Goal: Information Seeking & Learning: Learn about a topic

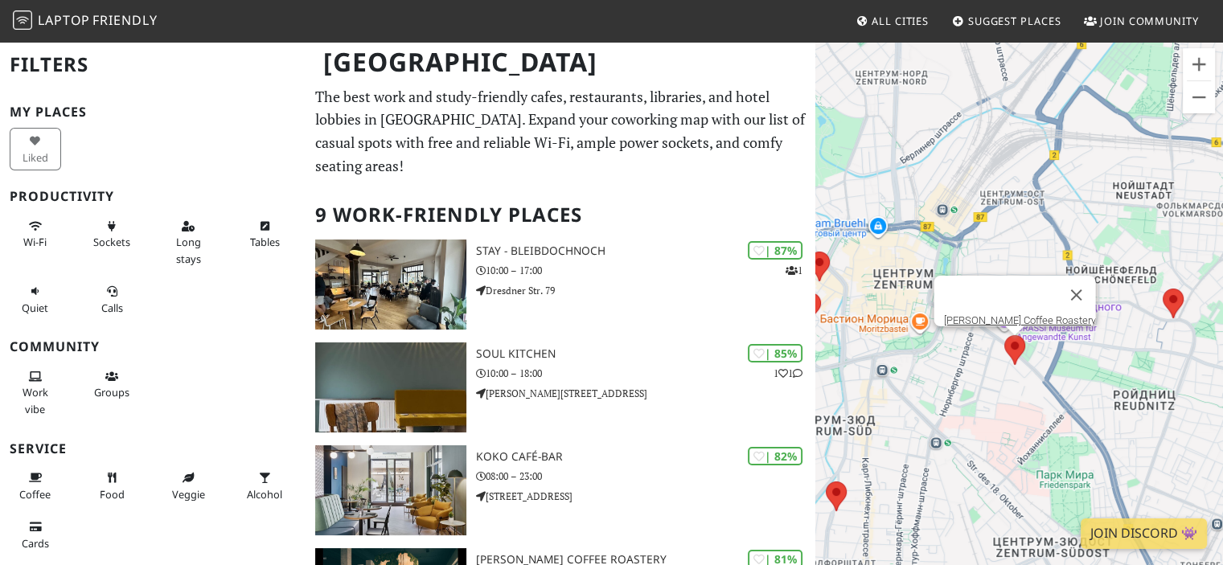
click at [1005, 335] on area at bounding box center [1005, 335] width 0 height 0
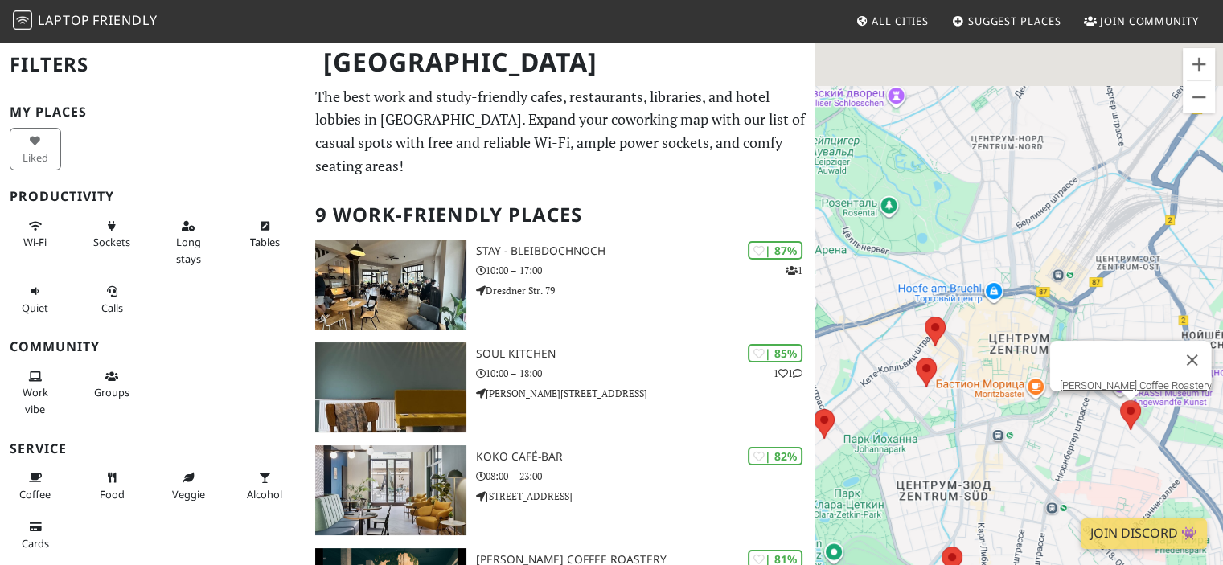
drag, startPoint x: 979, startPoint y: 379, endPoint x: 1096, endPoint y: 444, distance: 134.3
click at [1096, 444] on div "Для навигации используйте клавиши со стрелками. Franz Morish Coffee Roastery" at bounding box center [1020, 322] width 408 height 565
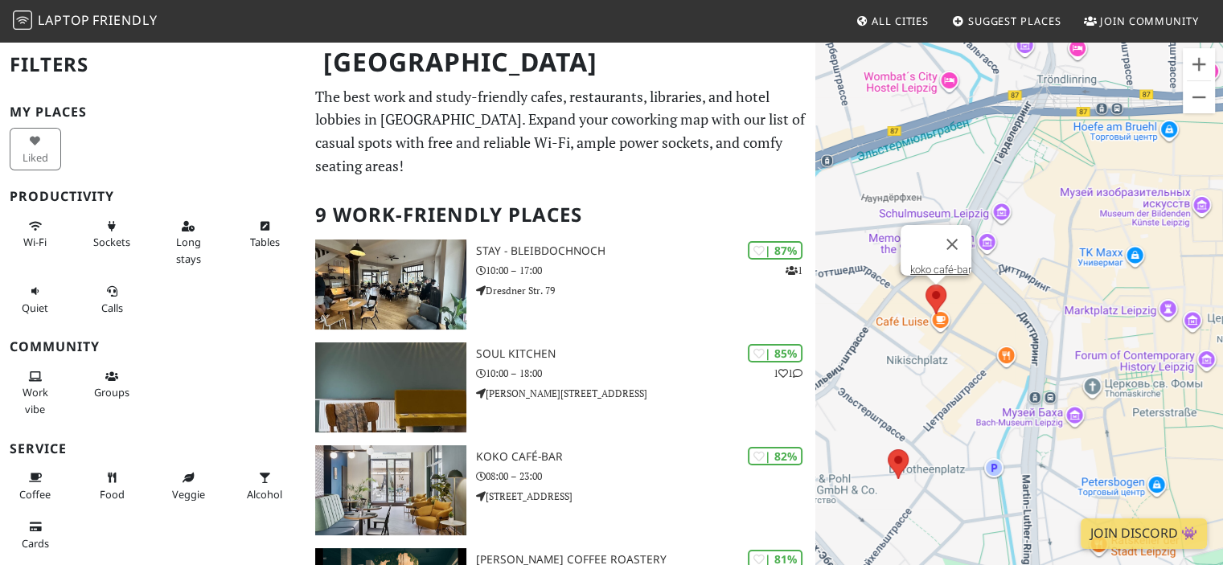
click at [926, 285] on area at bounding box center [926, 285] width 0 height 0
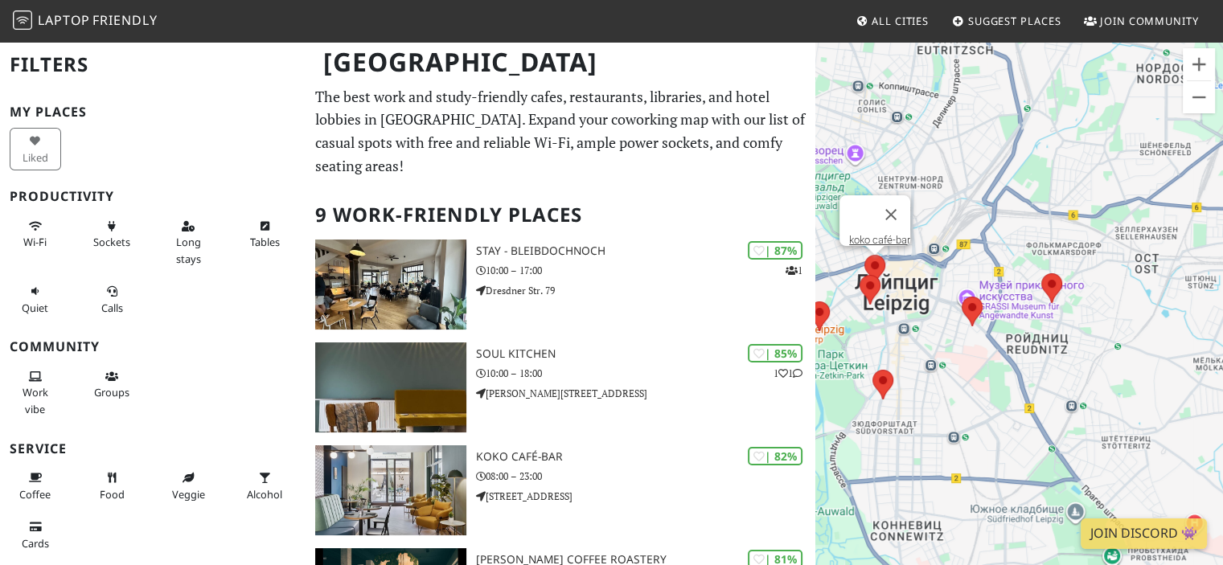
drag, startPoint x: 911, startPoint y: 354, endPoint x: 1066, endPoint y: 310, distance: 161.4
click at [923, 360] on div "Для навигации используйте клавиши со стрелками. koko café-bar" at bounding box center [1020, 322] width 408 height 565
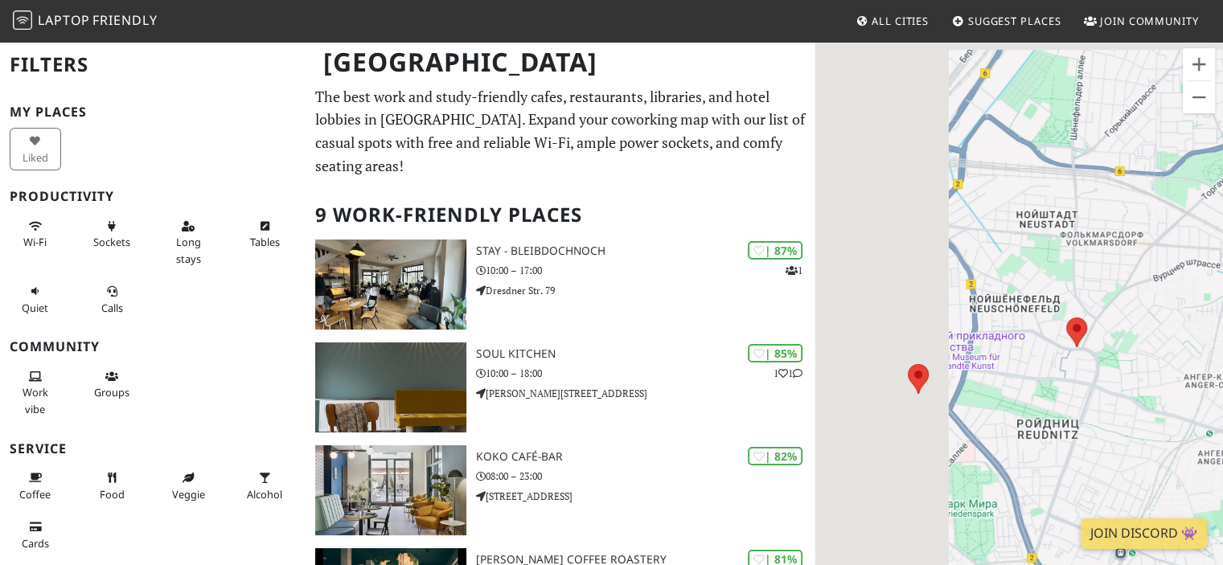
drag, startPoint x: 878, startPoint y: 264, endPoint x: 1038, endPoint y: 340, distance: 176.6
click at [1038, 340] on div "Для навигации используйте клавиши со стрелками. koko café-bar" at bounding box center [1020, 322] width 408 height 565
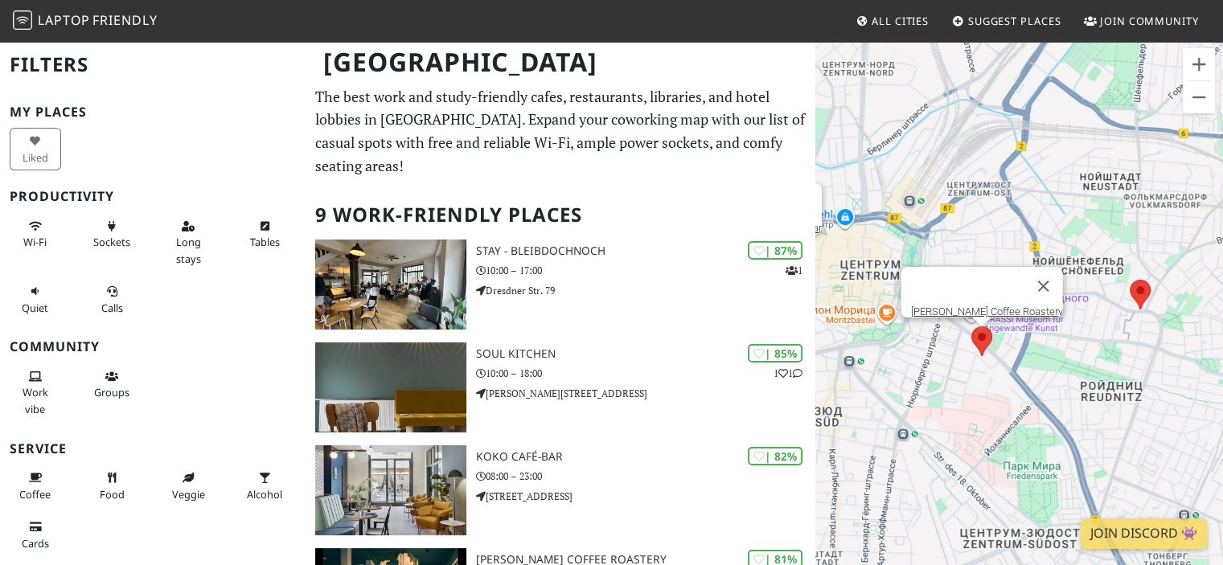
click at [972, 327] on area at bounding box center [972, 327] width 0 height 0
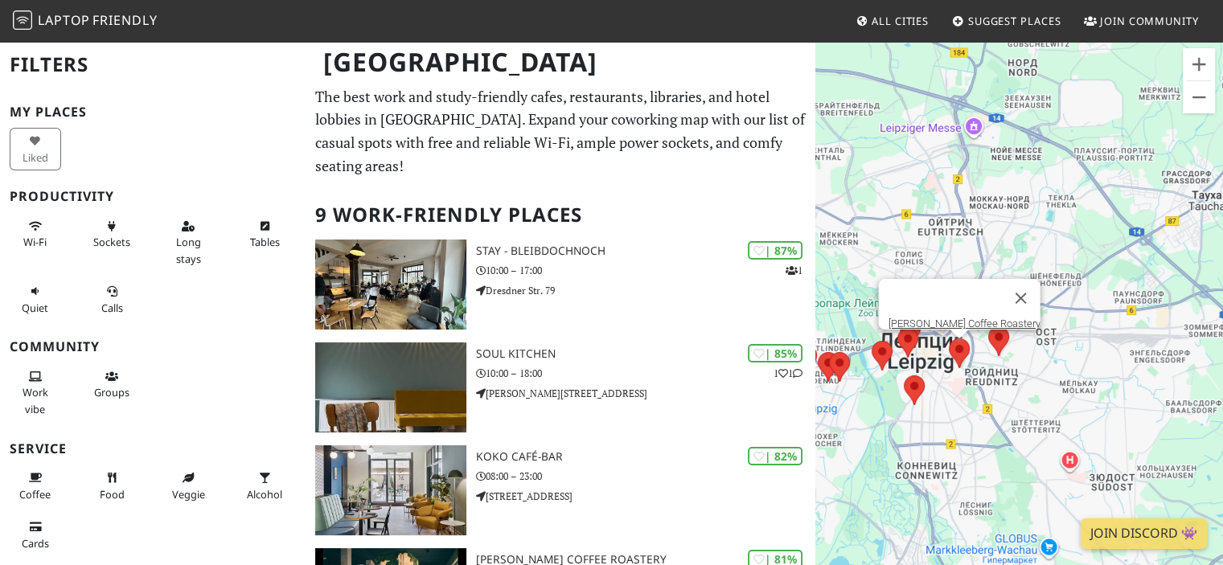
drag, startPoint x: 920, startPoint y: 435, endPoint x: 972, endPoint y: 430, distance: 51.7
click at [972, 430] on div "Для навигации используйте клавиши со стрелками. Franz Morish Coffee Roastery" at bounding box center [1020, 322] width 408 height 565
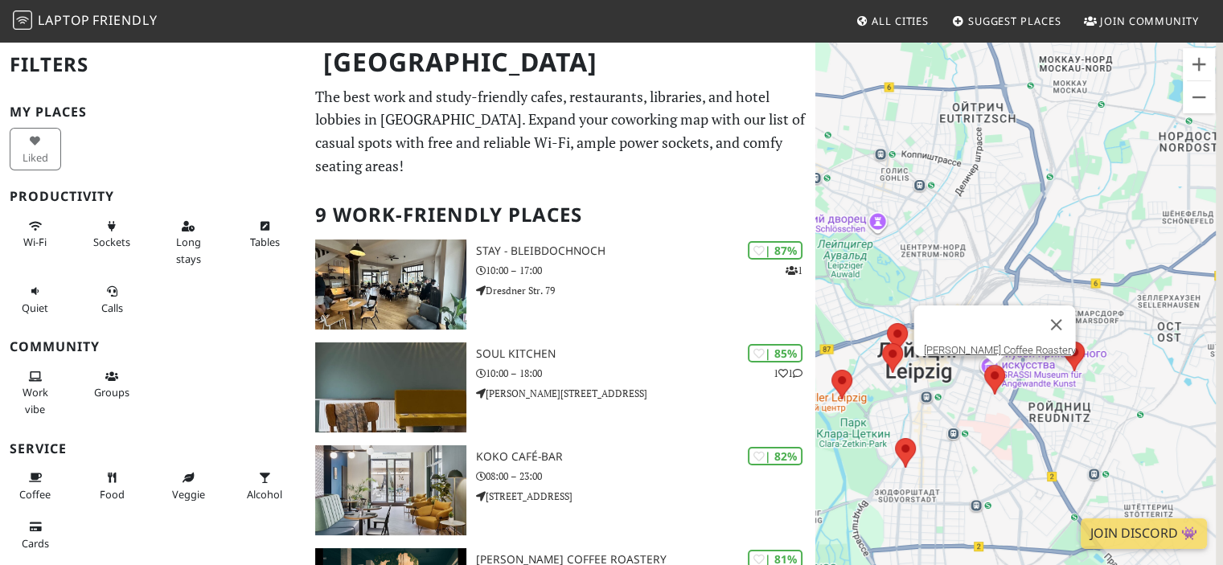
drag, startPoint x: 878, startPoint y: 386, endPoint x: 881, endPoint y: 376, distance: 9.9
click at [866, 438] on div "Для навигации используйте клавиши со стрелками. Franz Morish Coffee Roastery" at bounding box center [1020, 322] width 408 height 565
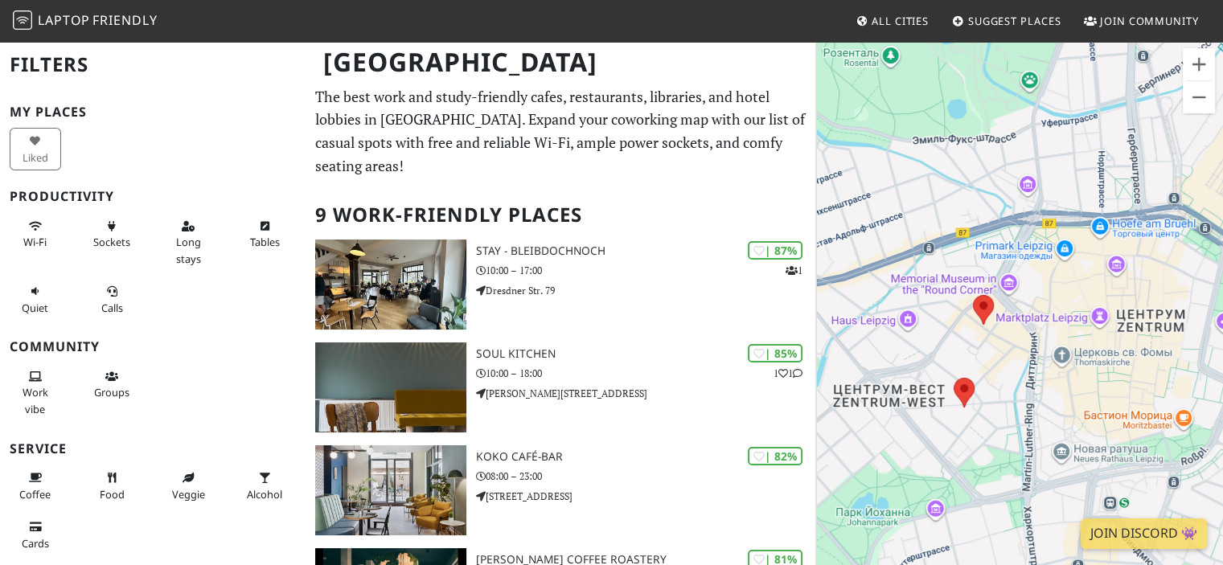
drag, startPoint x: 872, startPoint y: 408, endPoint x: 945, endPoint y: 411, distance: 73.3
click at [945, 411] on div "Для навигации используйте клавиши со стрелками. Franz Morish Coffee Roastery" at bounding box center [1020, 322] width 408 height 565
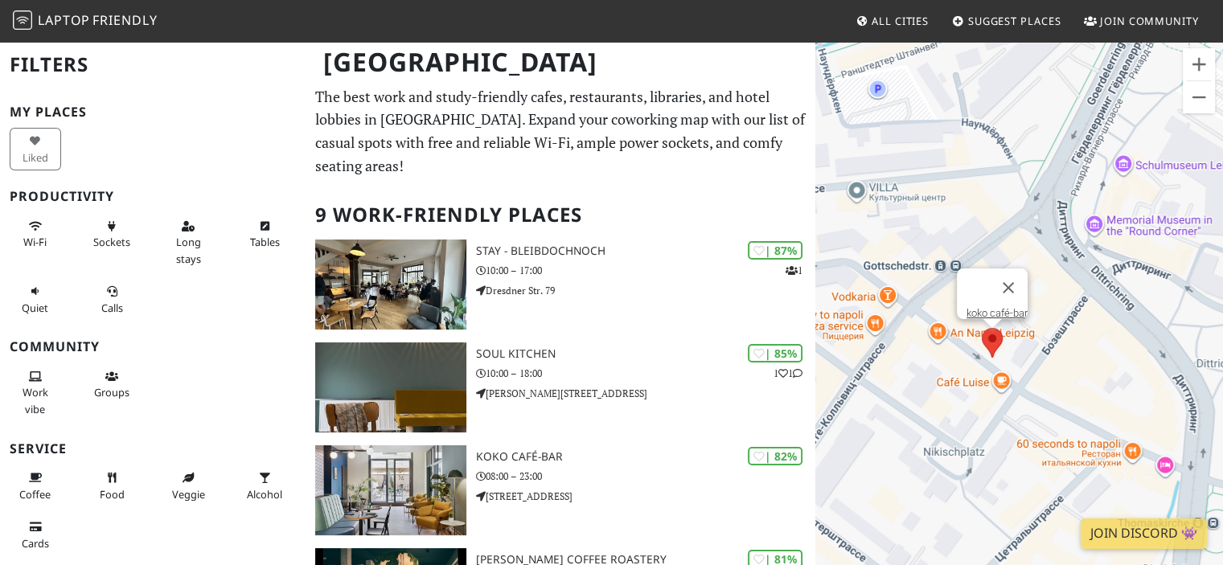
click at [982, 328] on area at bounding box center [982, 328] width 0 height 0
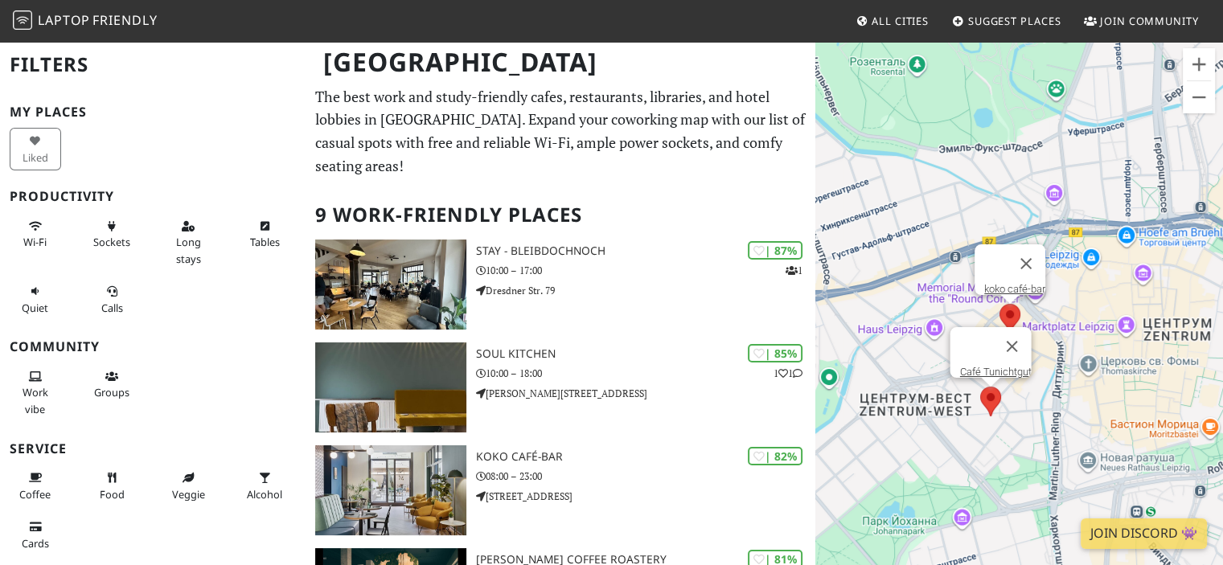
click at [980, 387] on area at bounding box center [980, 387] width 0 height 0
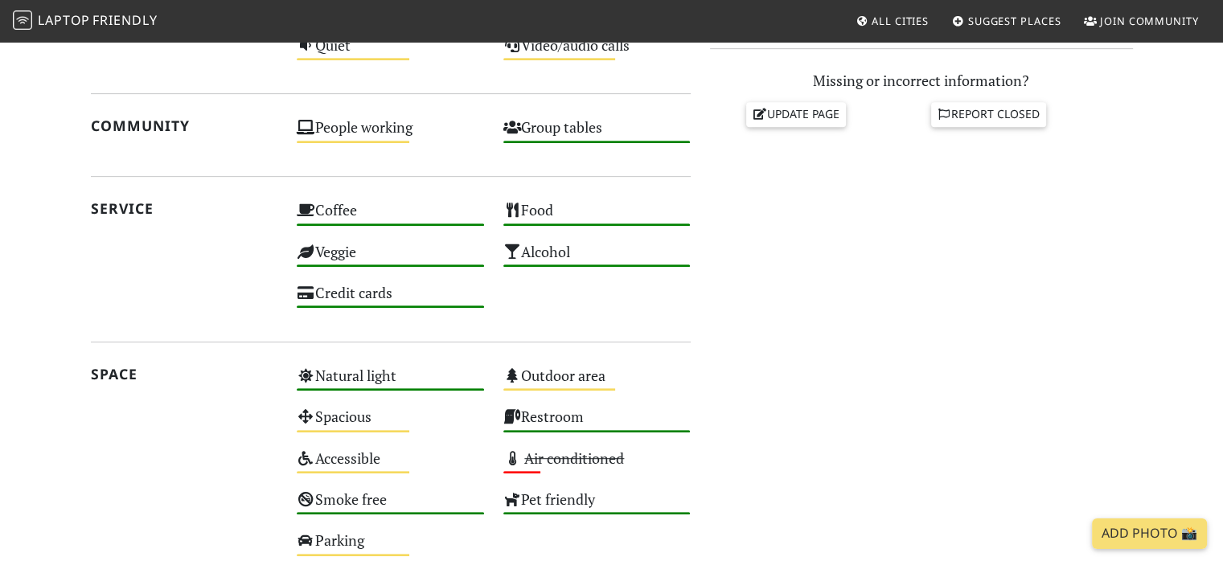
scroll to position [804, 0]
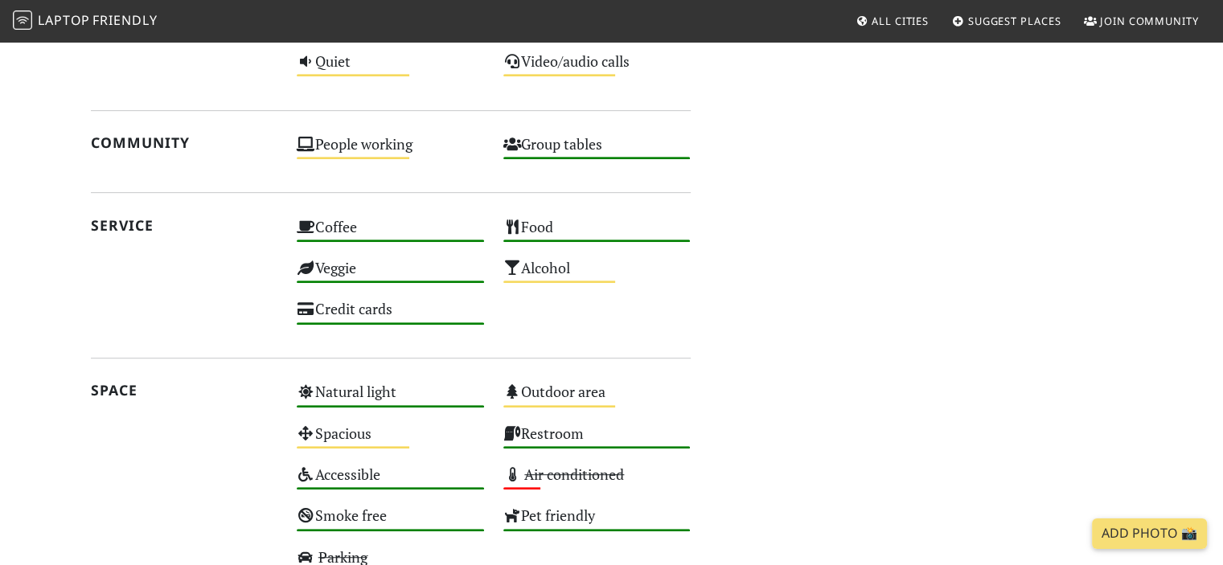
scroll to position [1046, 0]
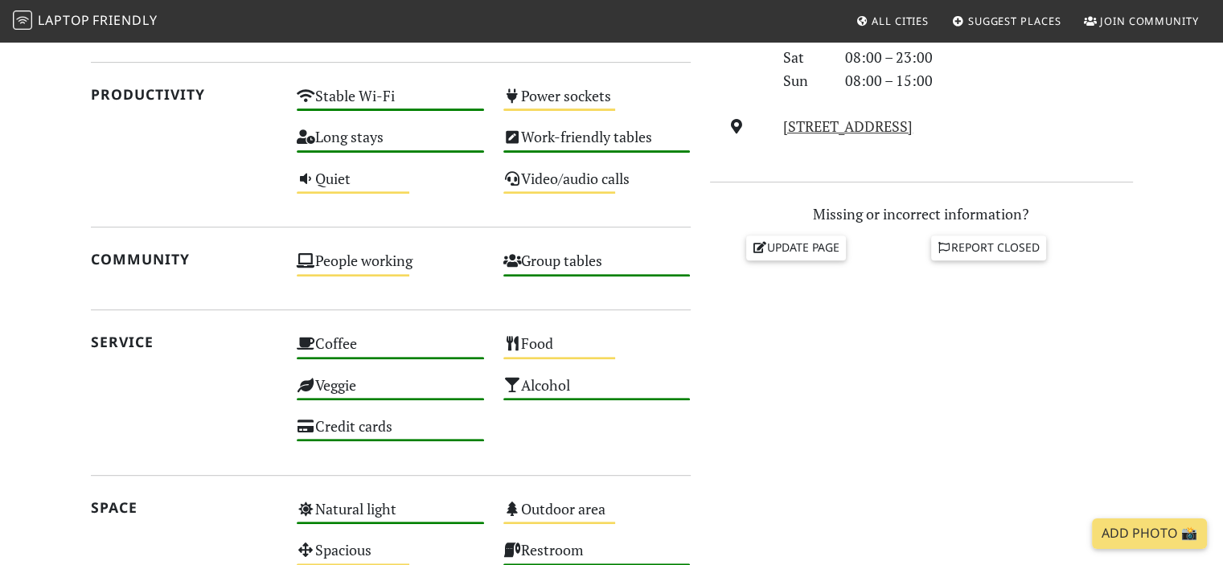
scroll to position [228, 0]
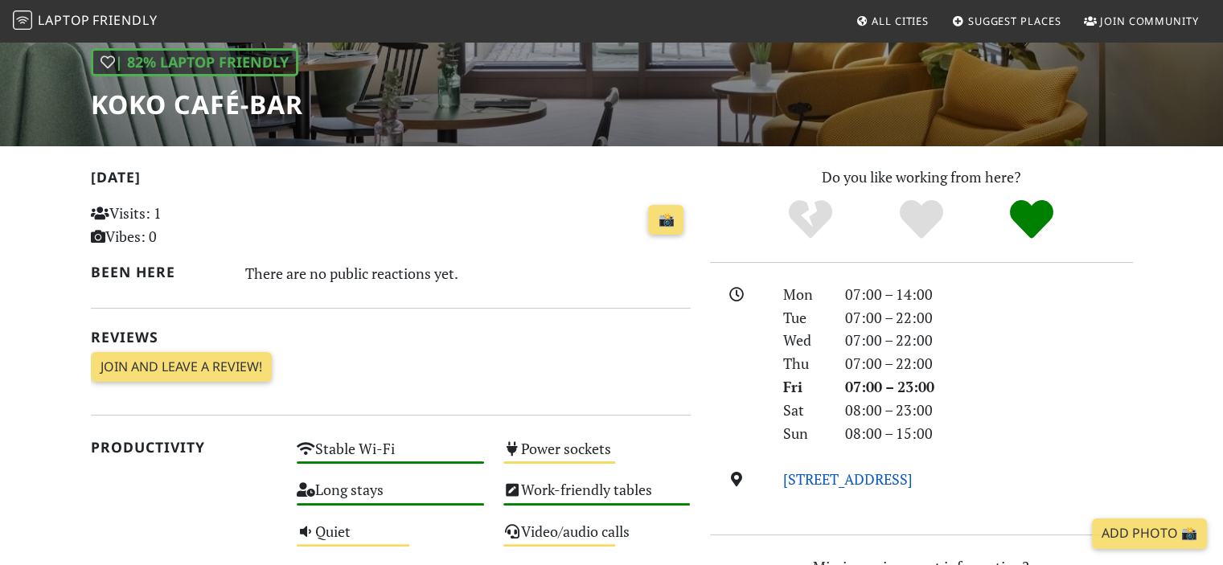
click at [882, 480] on link "[STREET_ADDRESS]" at bounding box center [847, 479] width 129 height 19
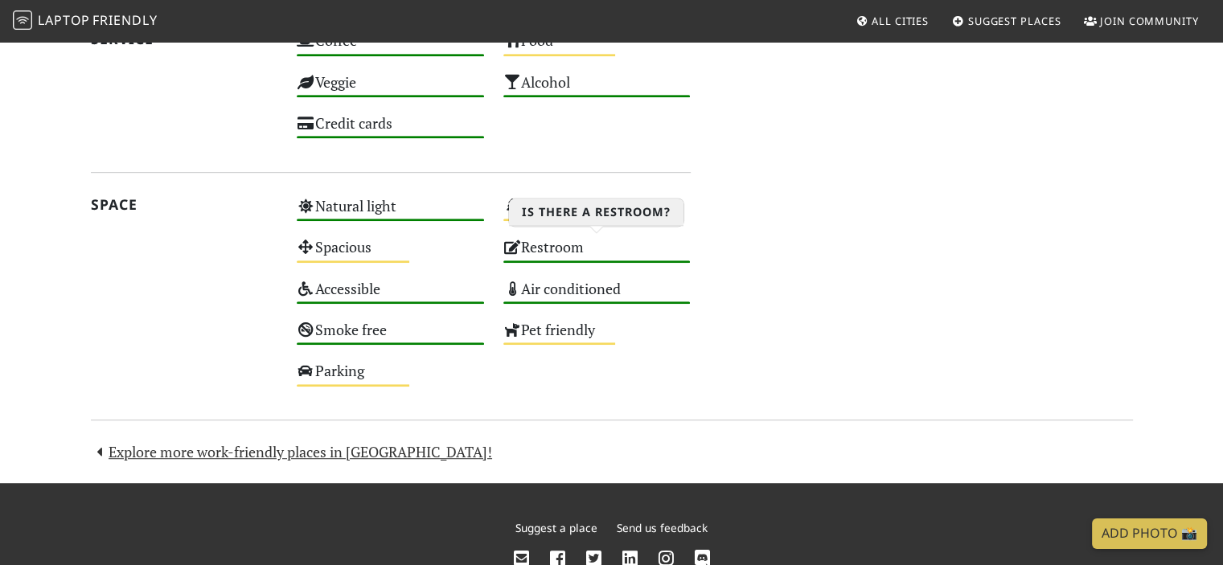
scroll to position [711, 0]
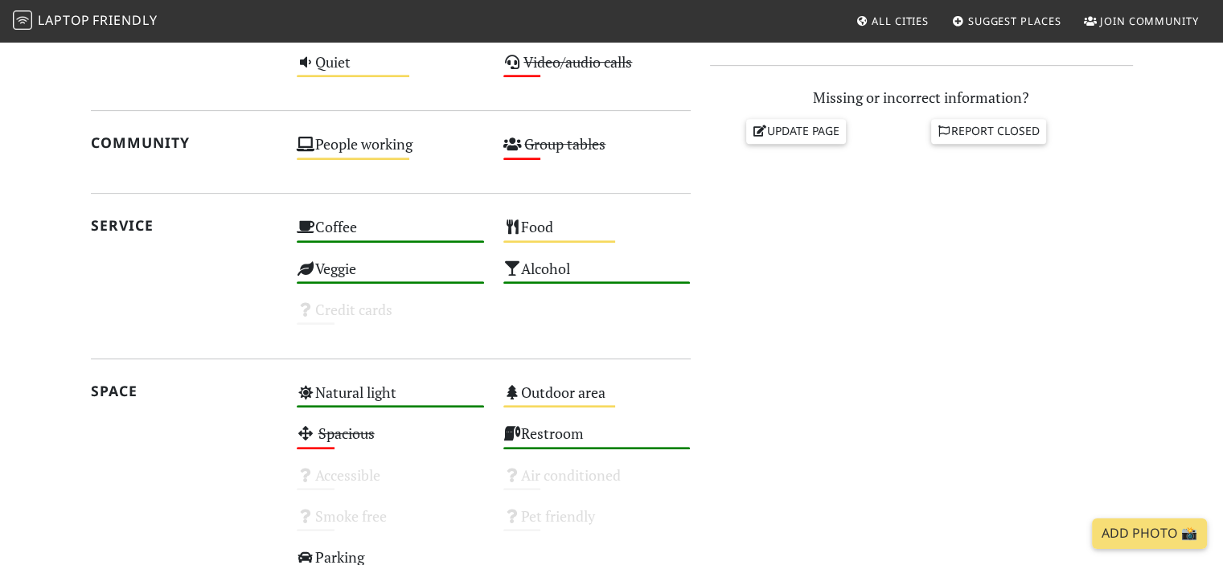
scroll to position [724, 0]
